Goal: Navigation & Orientation: Find specific page/section

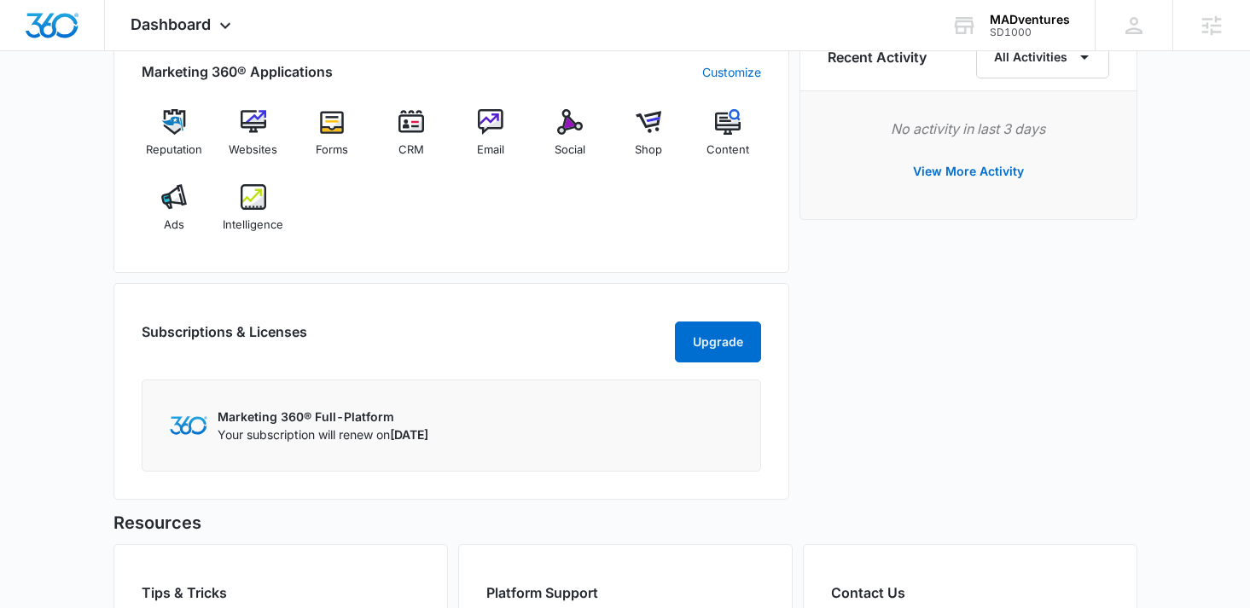
scroll to position [1140, 0]
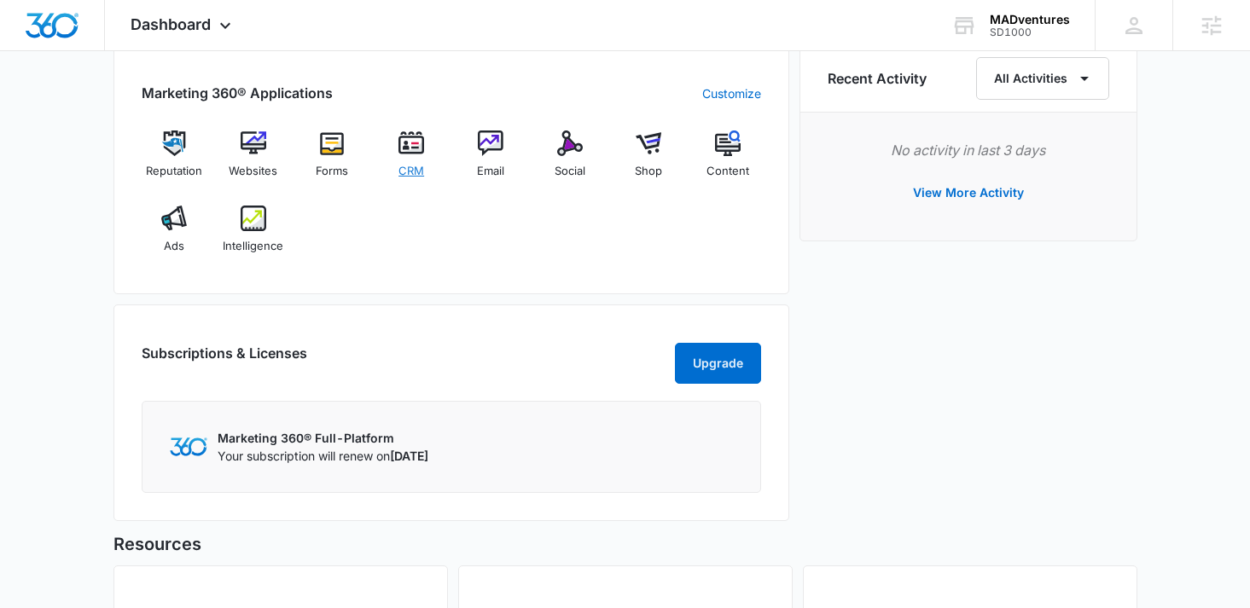
click at [411, 163] on span "CRM" at bounding box center [412, 171] width 26 height 17
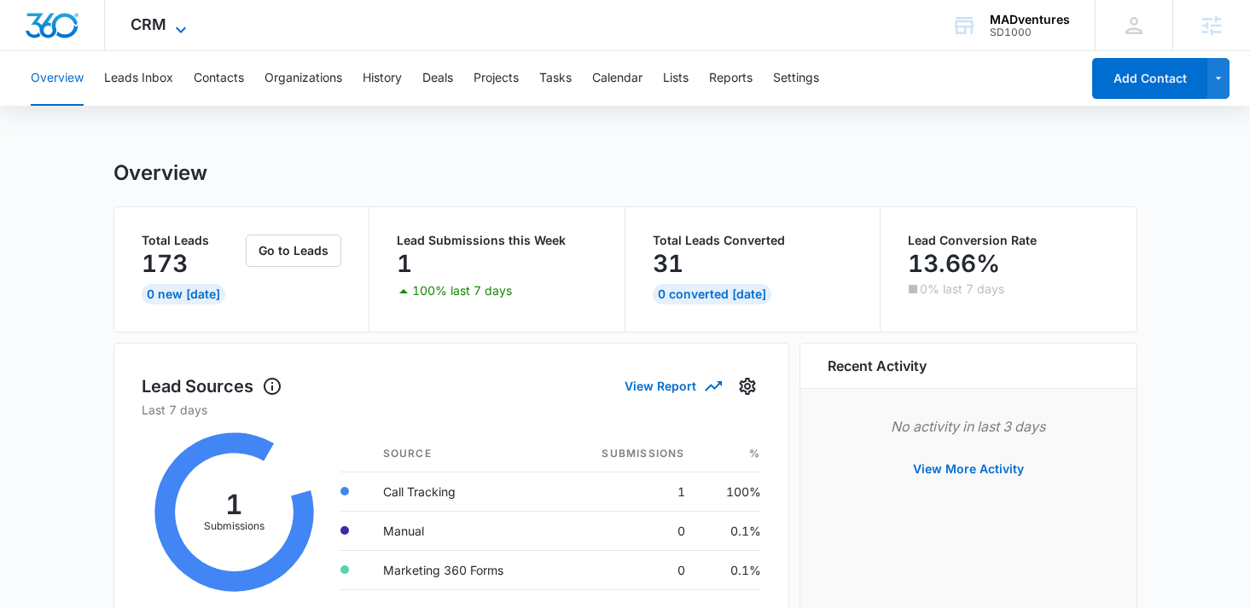
click at [164, 32] on span "CRM" at bounding box center [149, 24] width 36 height 18
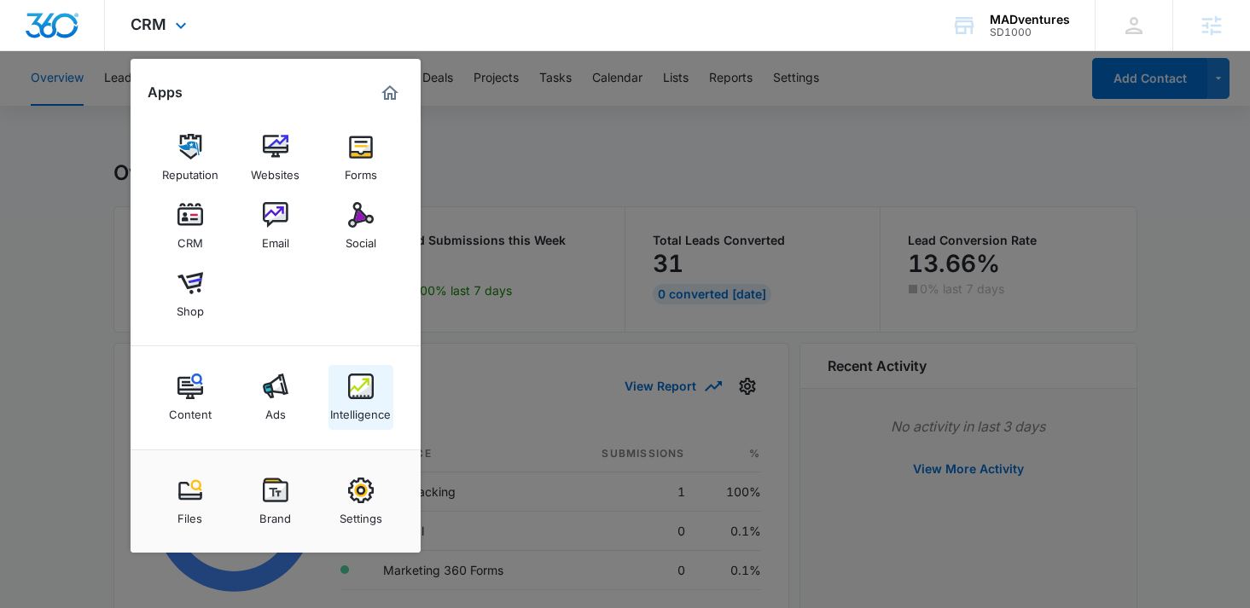
click at [360, 381] on img at bounding box center [361, 387] width 26 height 26
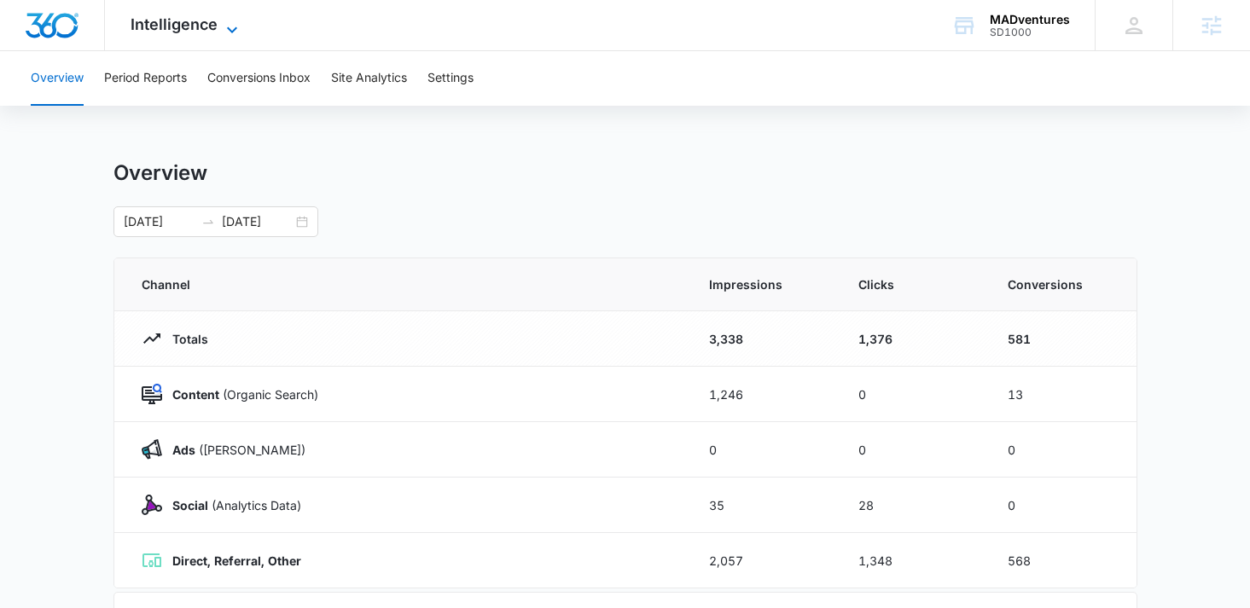
click at [183, 32] on span "Intelligence" at bounding box center [174, 24] width 87 height 18
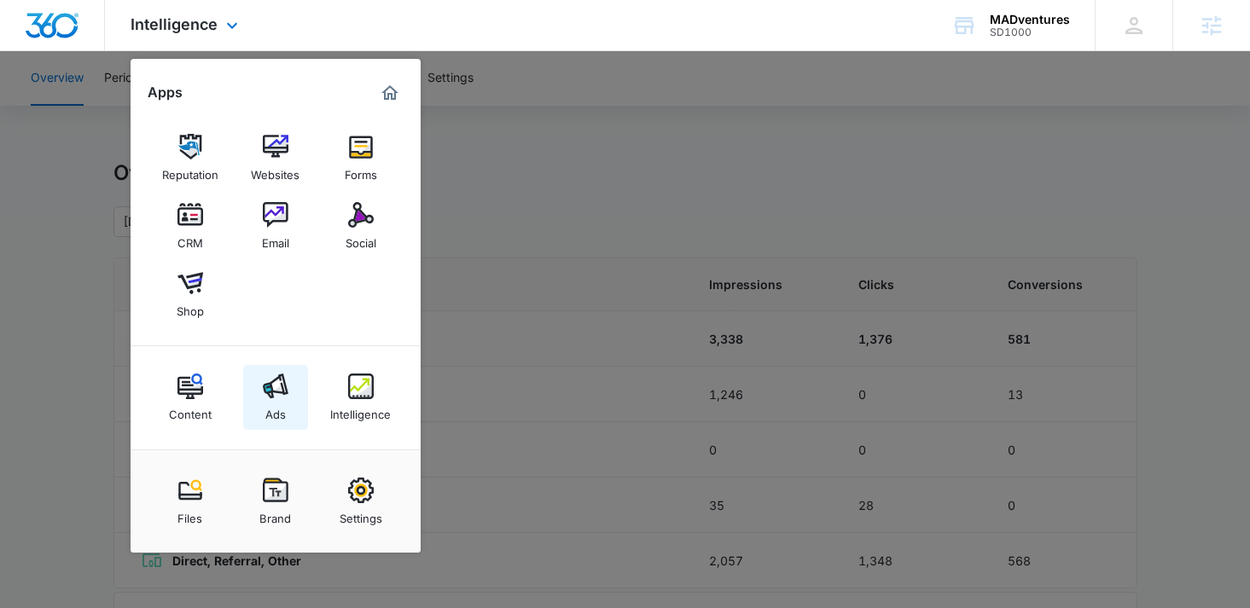
click at [273, 416] on div "Ads" at bounding box center [275, 410] width 20 height 22
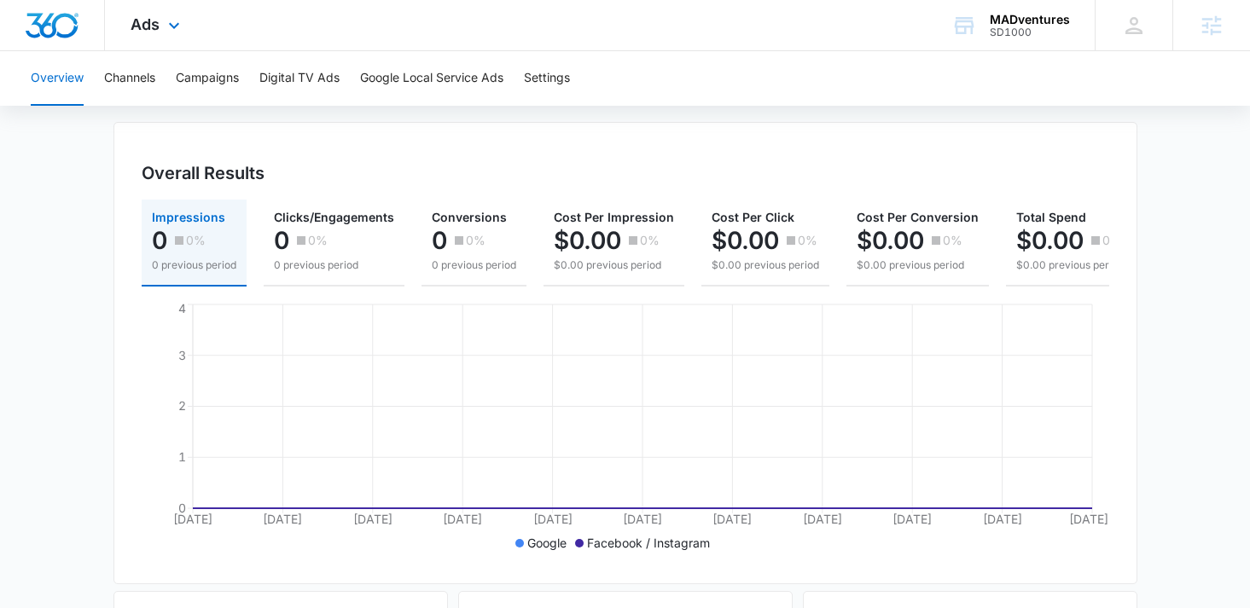
scroll to position [142, 0]
